Goal: Use online tool/utility

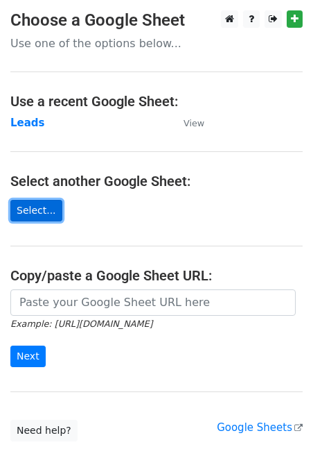
click at [52, 211] on link "Select..." at bounding box center [36, 210] width 52 height 21
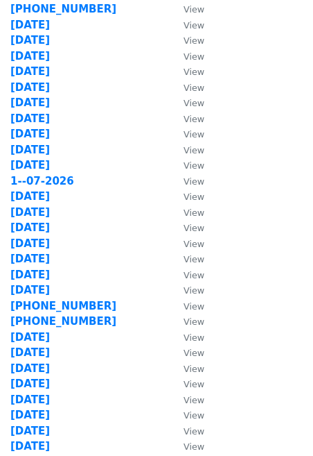
scroll to position [573, 0]
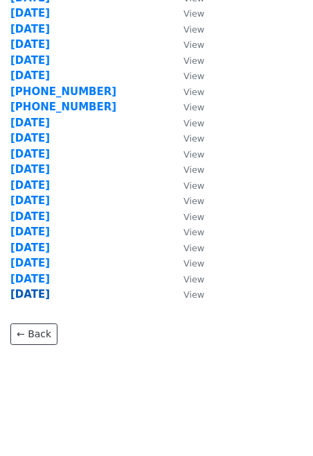
click at [50, 297] on strong "18-09-2025" at bounding box center [30, 294] width 40 height 12
